Goal: Transaction & Acquisition: Purchase product/service

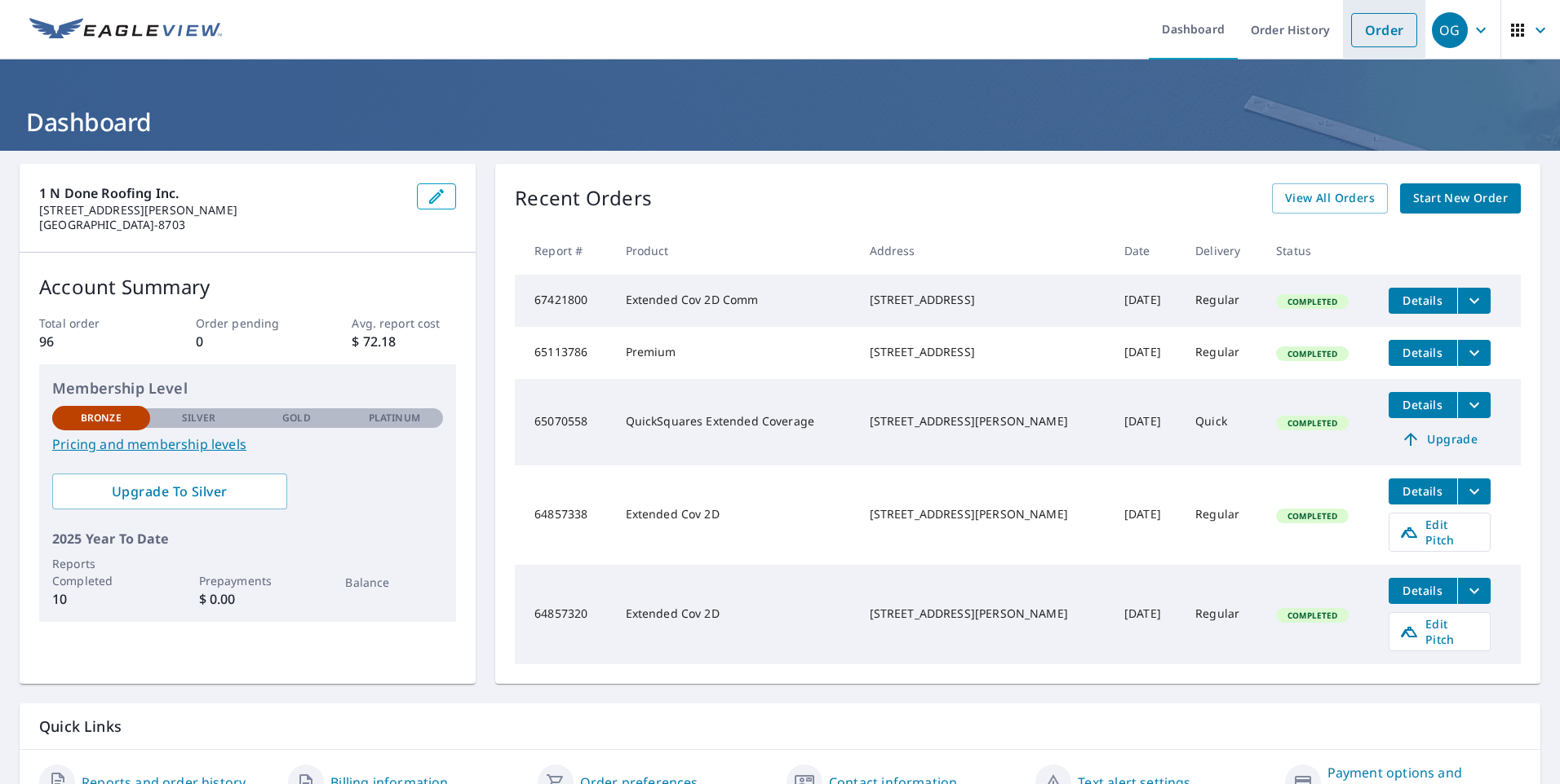
click at [1379, 39] on link "Order" at bounding box center [1383, 30] width 66 height 34
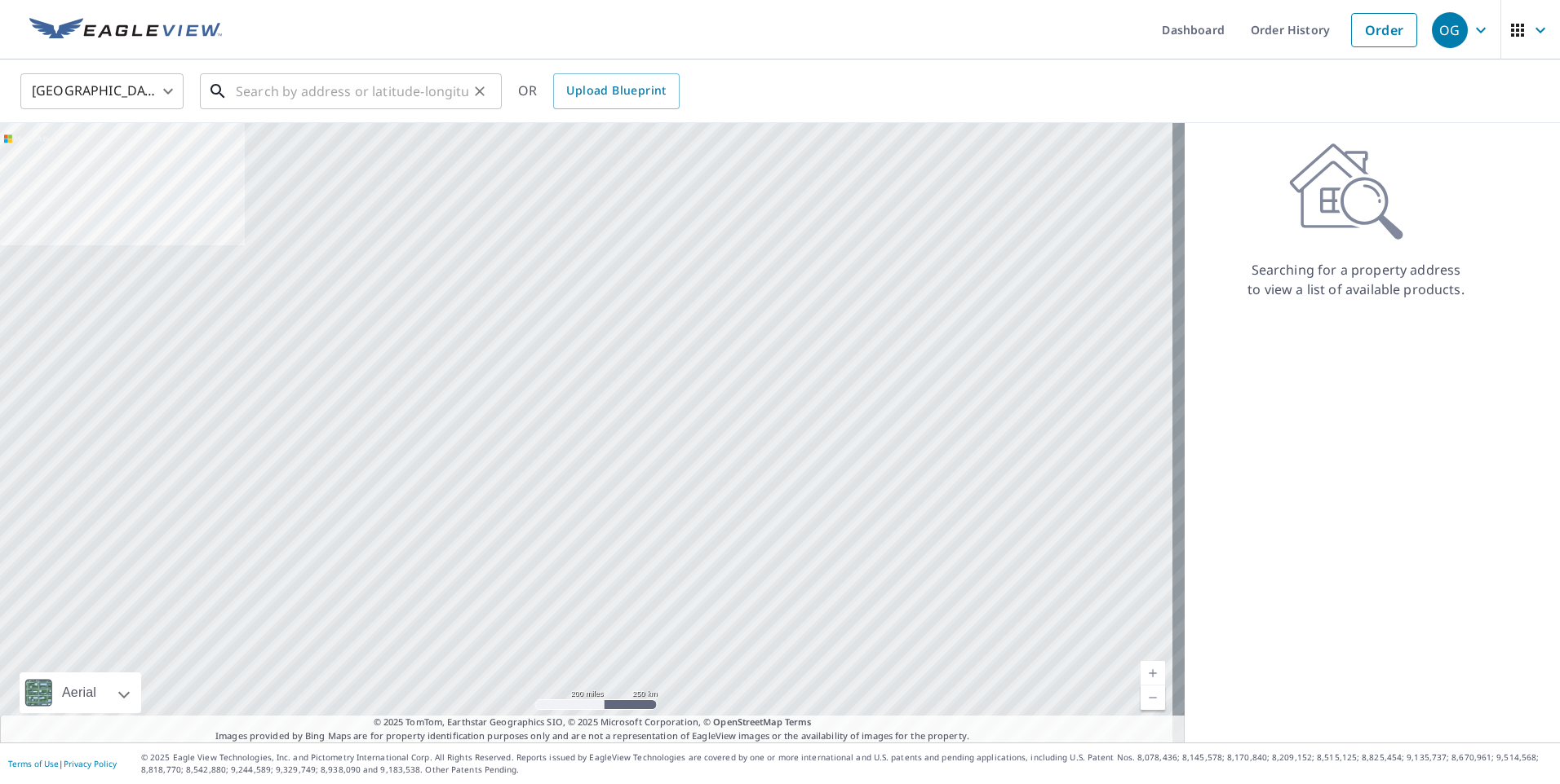
click at [262, 96] on input "text" at bounding box center [352, 92] width 232 height 46
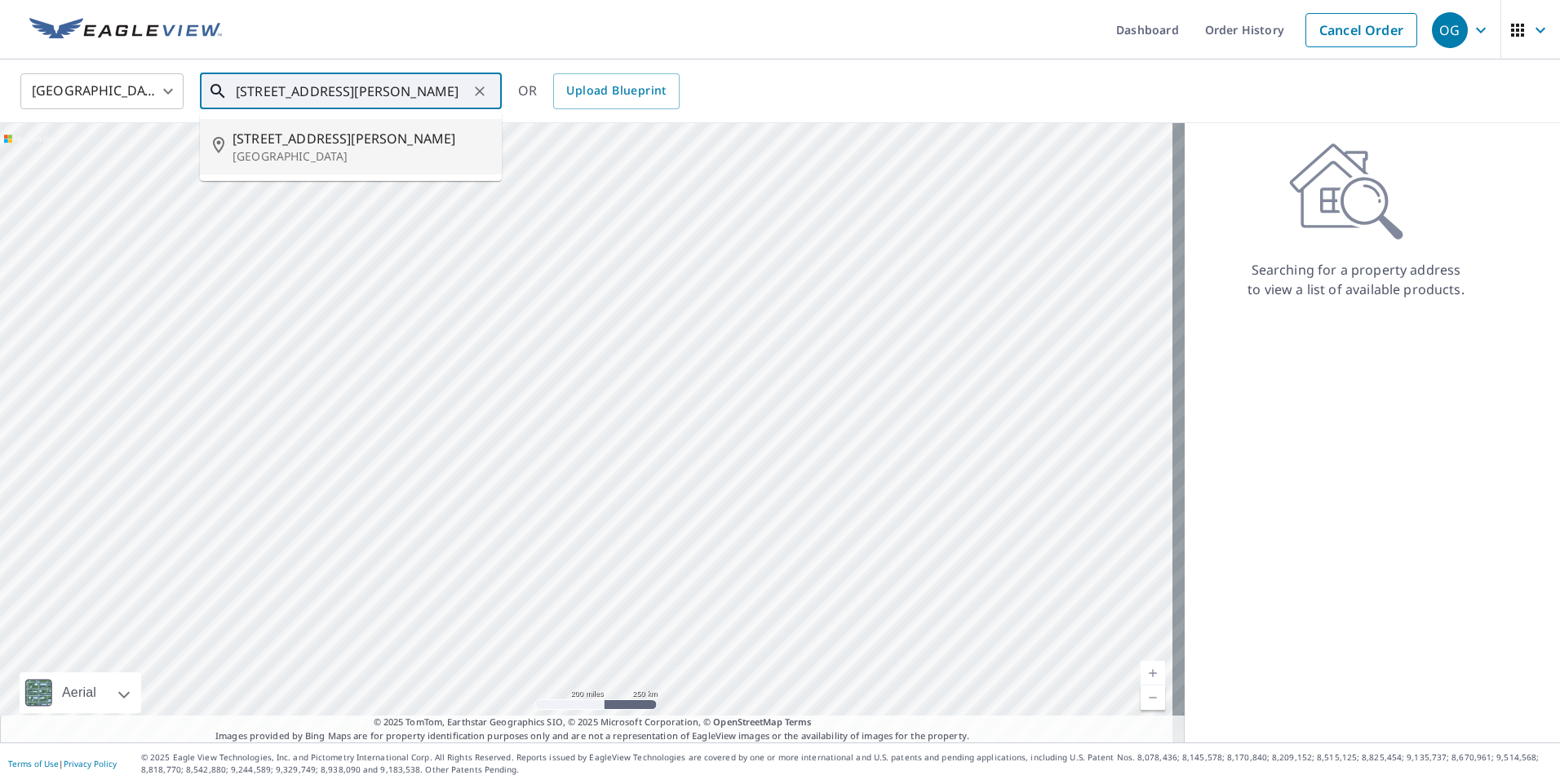
click at [255, 139] on span "[STREET_ADDRESS][PERSON_NAME]" at bounding box center [360, 139] width 256 height 19
type input "[STREET_ADDRESS][PERSON_NAME]"
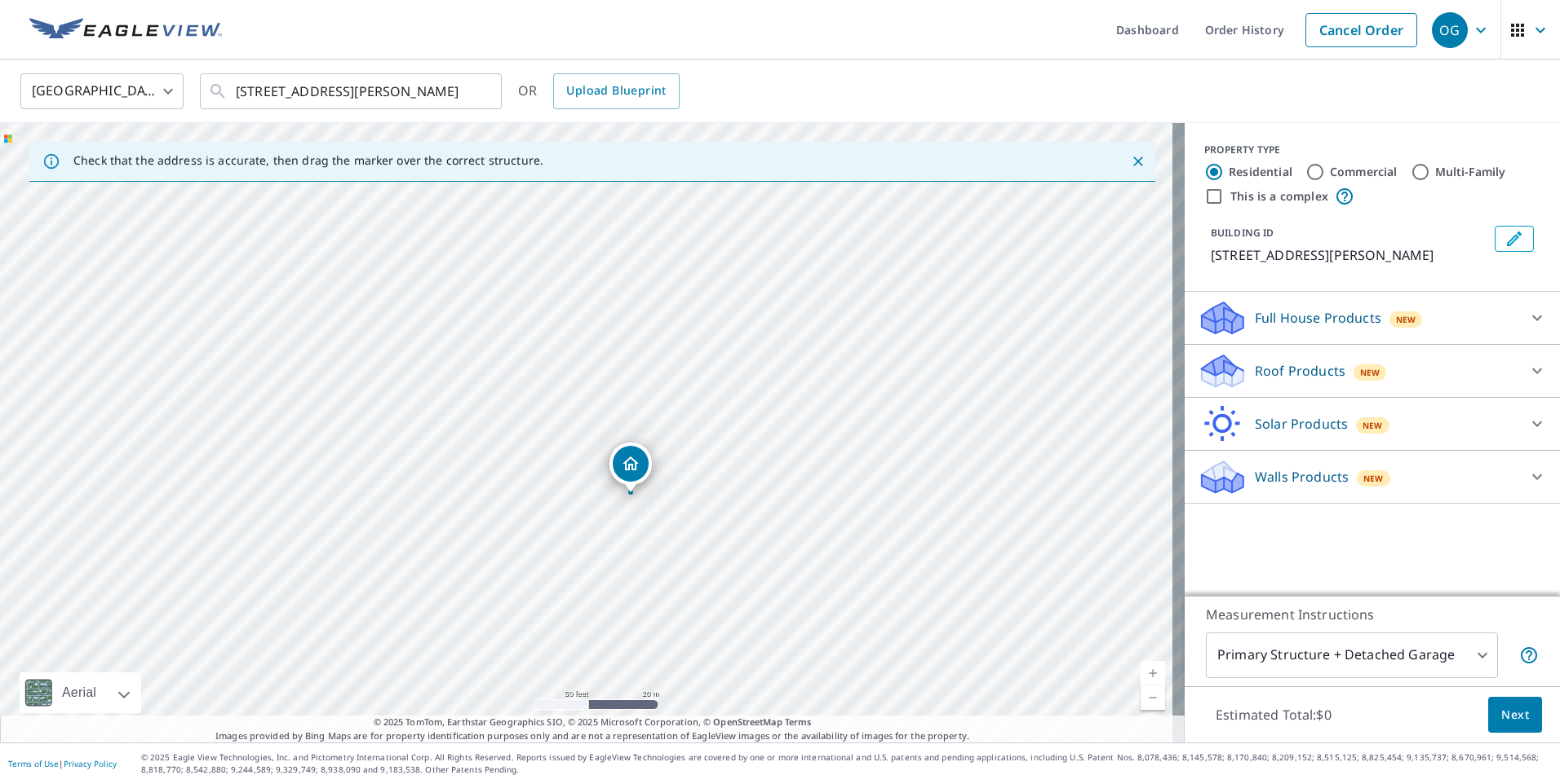
click at [1306, 170] on input "Commercial" at bounding box center [1315, 172] width 19 height 19
radio input "true"
type input "4"
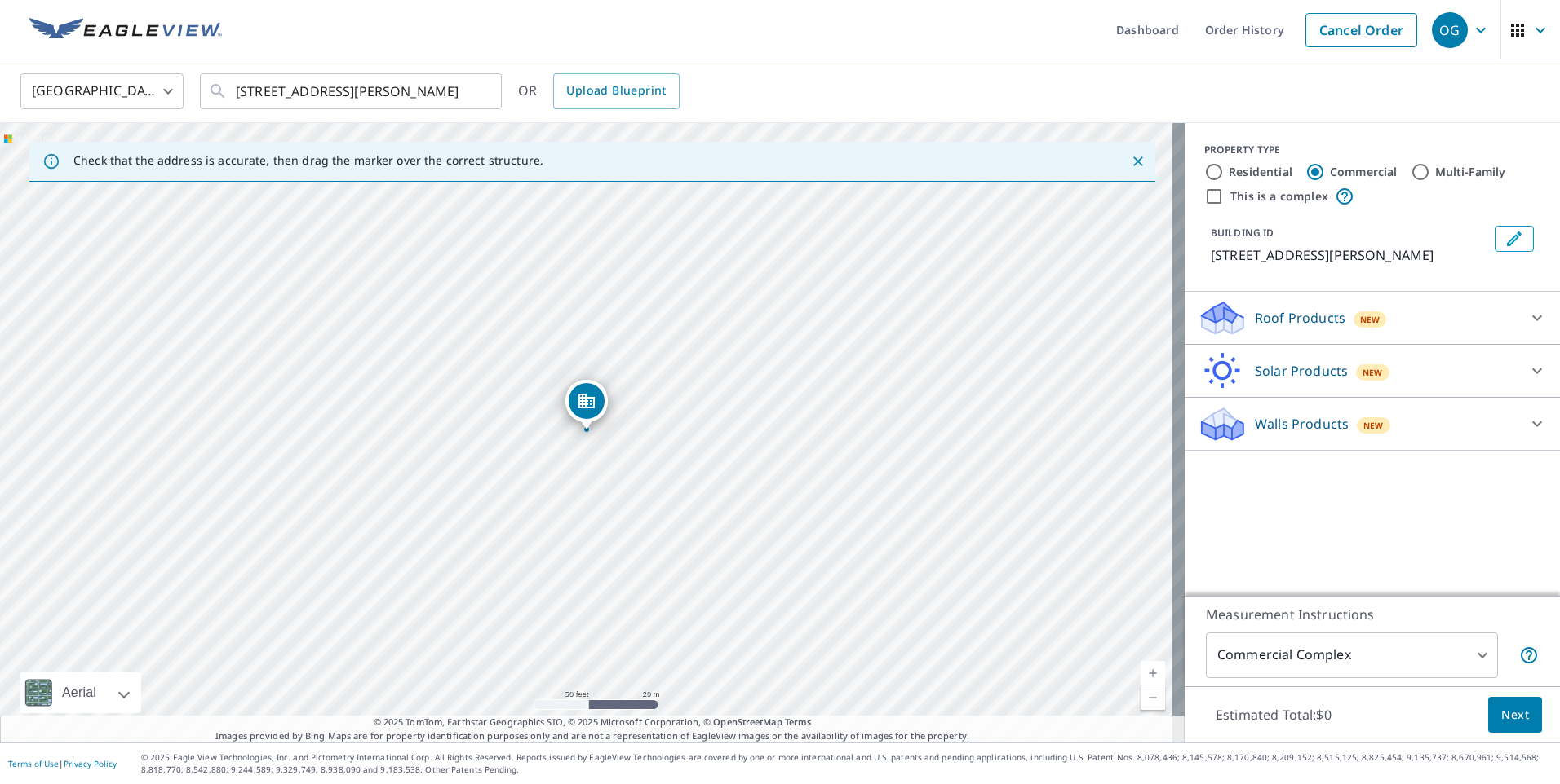
click at [1297, 321] on p "Roof Products" at bounding box center [1299, 318] width 91 height 19
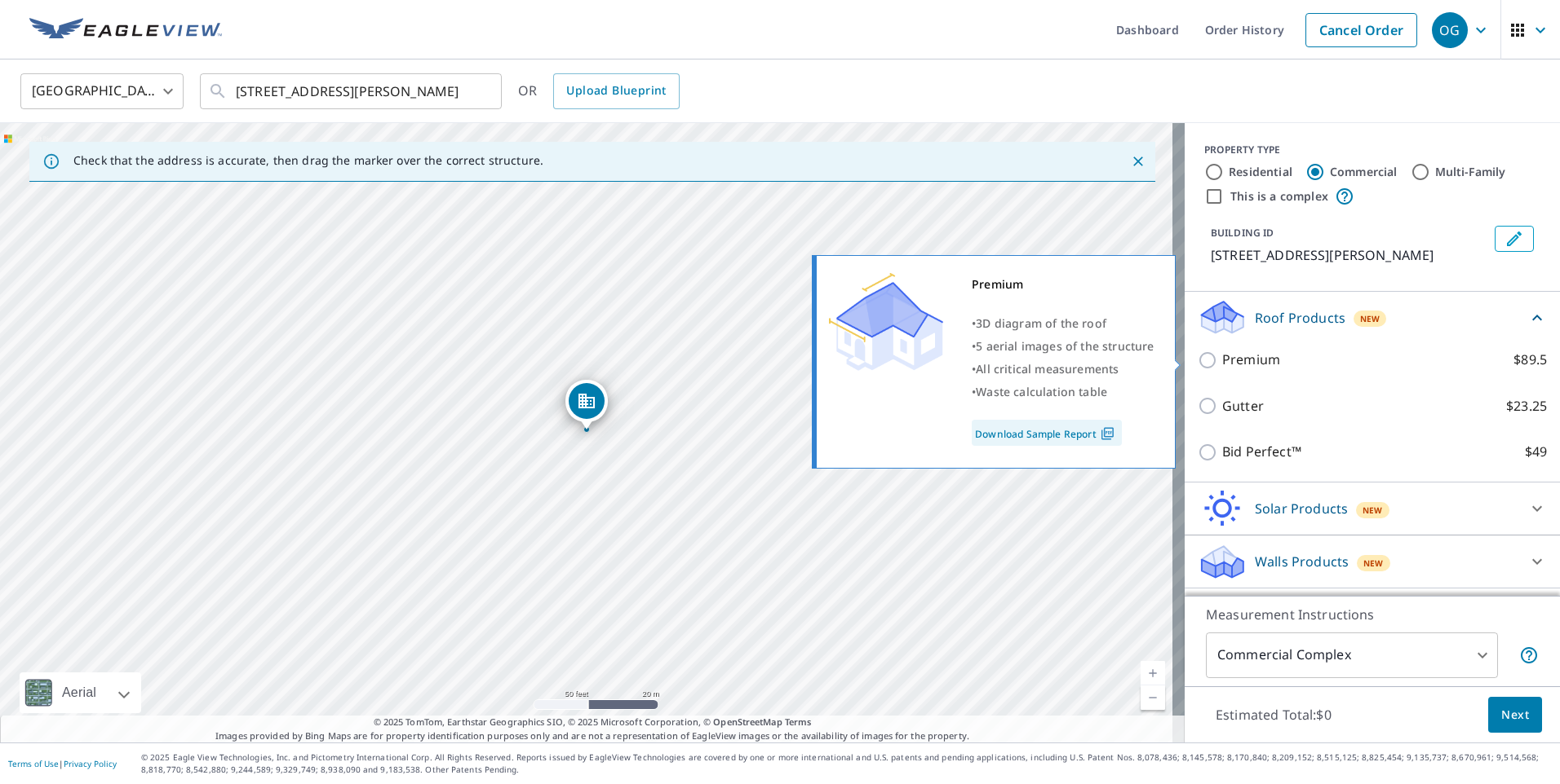
click at [1200, 366] on input "Premium $89.5" at bounding box center [1210, 360] width 25 height 19
checkbox input "true"
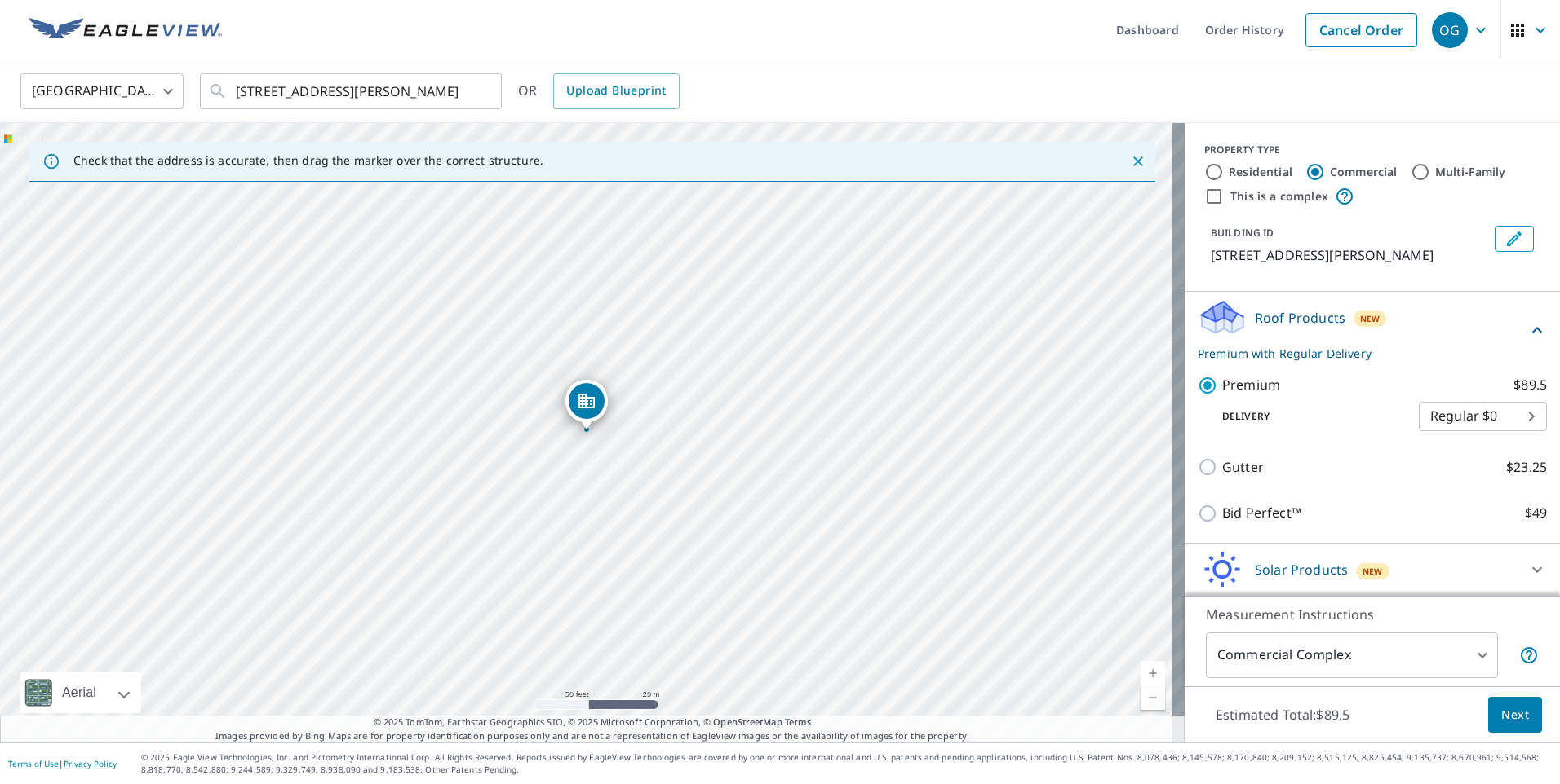
click at [1511, 713] on span "Next" at bounding box center [1514, 715] width 27 height 20
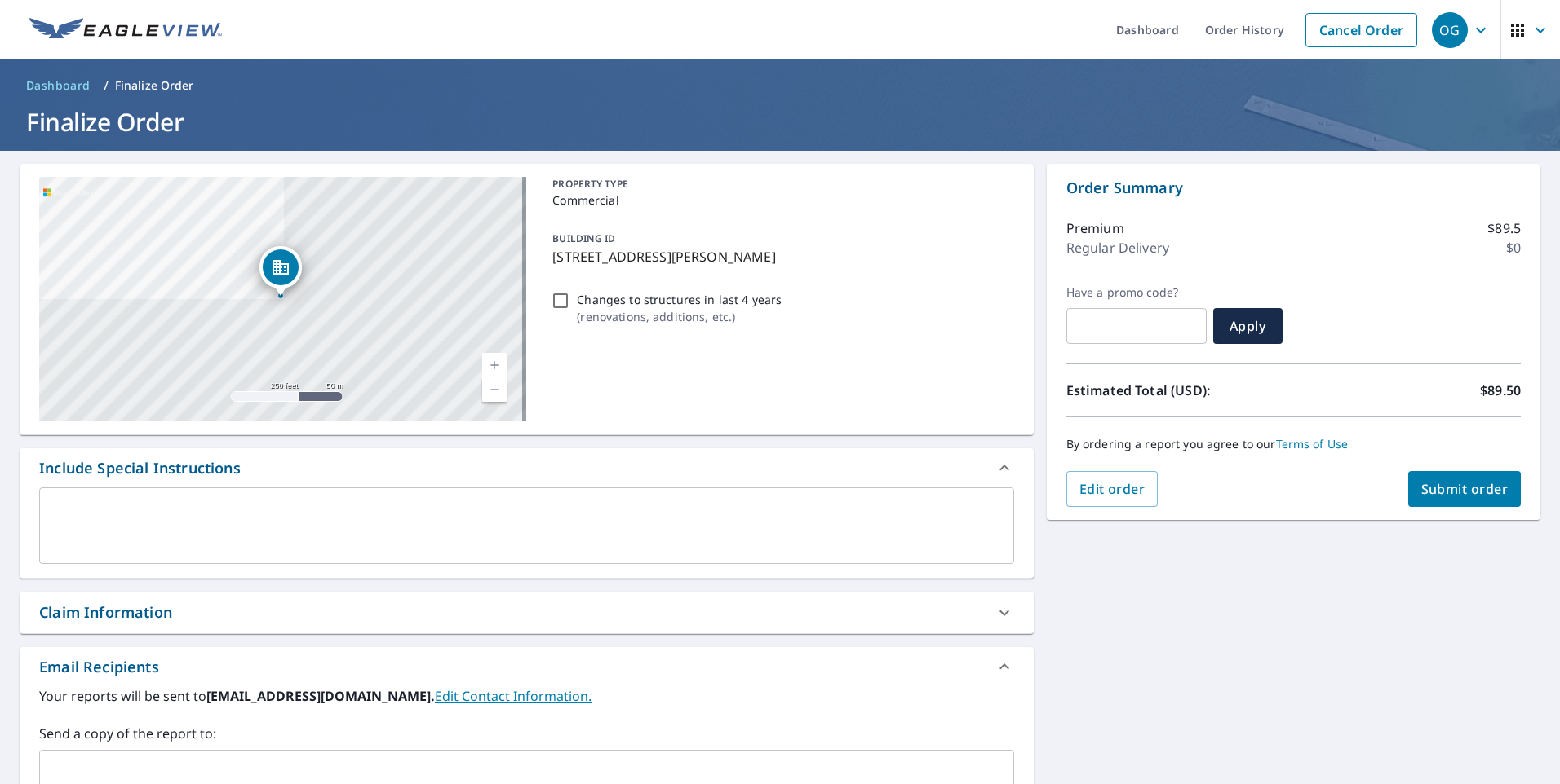
click at [1490, 501] on button "Submit order" at bounding box center [1465, 489] width 113 height 36
checkbox input "true"
